Goal: Task Accomplishment & Management: Use online tool/utility

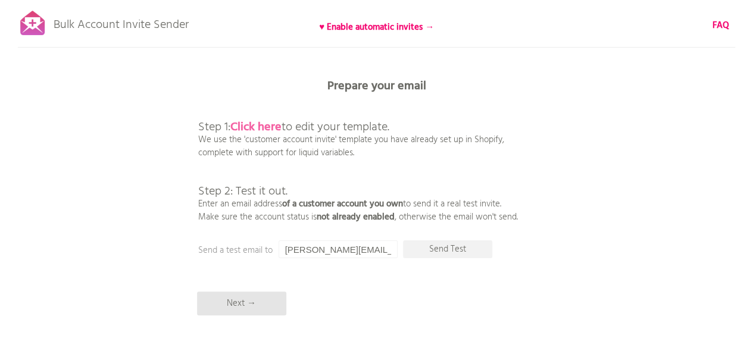
click at [250, 126] on b "Click here" at bounding box center [256, 127] width 51 height 19
click at [259, 124] on b "Click here" at bounding box center [256, 127] width 51 height 19
click at [451, 251] on p "Send Test" at bounding box center [447, 250] width 89 height 18
click at [244, 300] on p "Next →" at bounding box center [241, 304] width 89 height 24
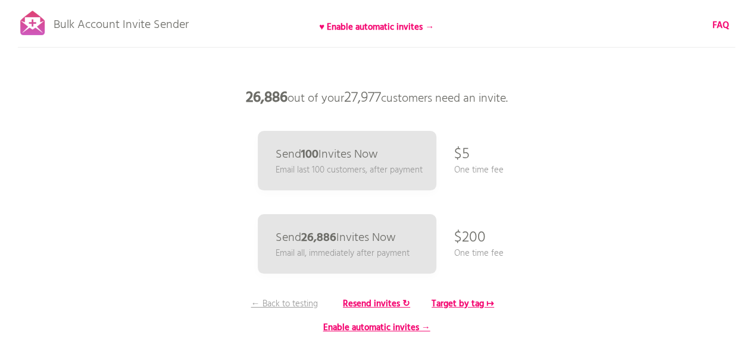
scroll to position [68, 0]
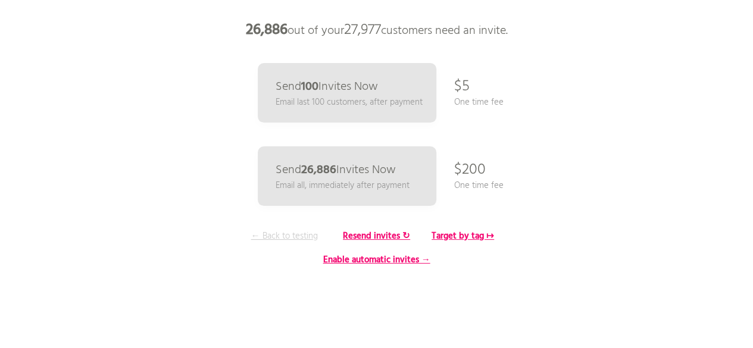
click at [291, 238] on p "← Back to testing" at bounding box center [284, 236] width 89 height 13
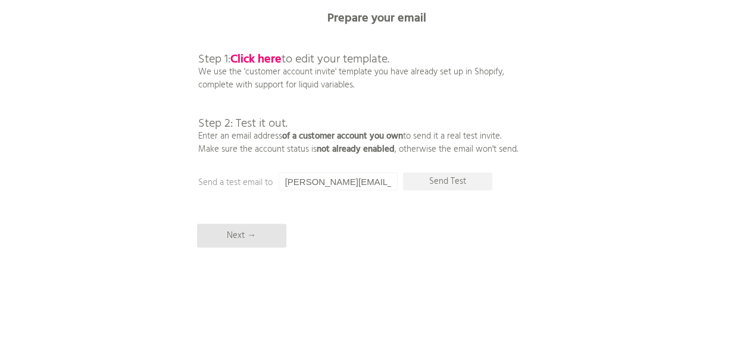
click at [367, 178] on input "[PERSON_NAME][EMAIL_ADDRESS][PERSON_NAME][DOMAIN_NAME]" at bounding box center [338, 182] width 119 height 18
click at [390, 179] on input "[PERSON_NAME][EMAIL_ADDRESS][PERSON_NAME][DOMAIN_NAME]" at bounding box center [338, 182] width 119 height 18
type input "s"
click at [437, 180] on p "Send Test" at bounding box center [447, 182] width 89 height 18
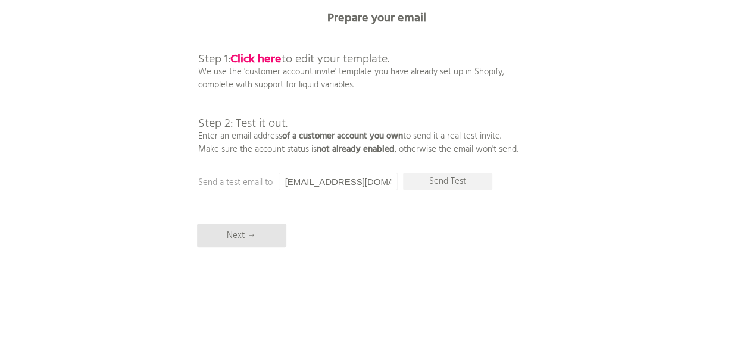
click at [392, 179] on input "chitra.mishra@datatusk.com" at bounding box center [338, 182] width 119 height 18
type input "m"
click at [345, 179] on input "m" at bounding box center [338, 182] width 119 height 18
paste input "pramod.gunjal@datatusk.com"
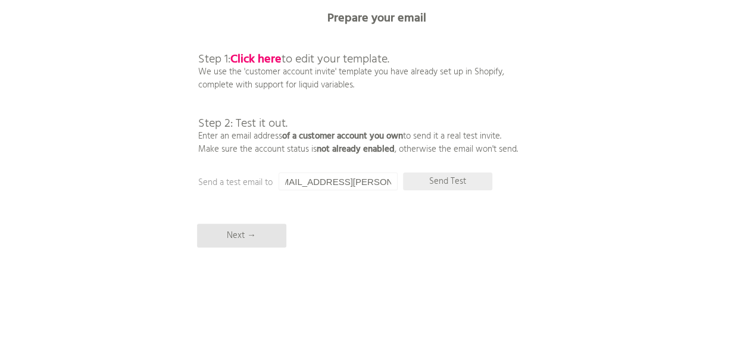
type input "pramod.gunjal@datatusk.com"
click at [432, 184] on p "Send Test" at bounding box center [447, 182] width 89 height 18
click at [248, 236] on p "Next →" at bounding box center [241, 236] width 89 height 24
